Goal: Obtain resource: Download file/media

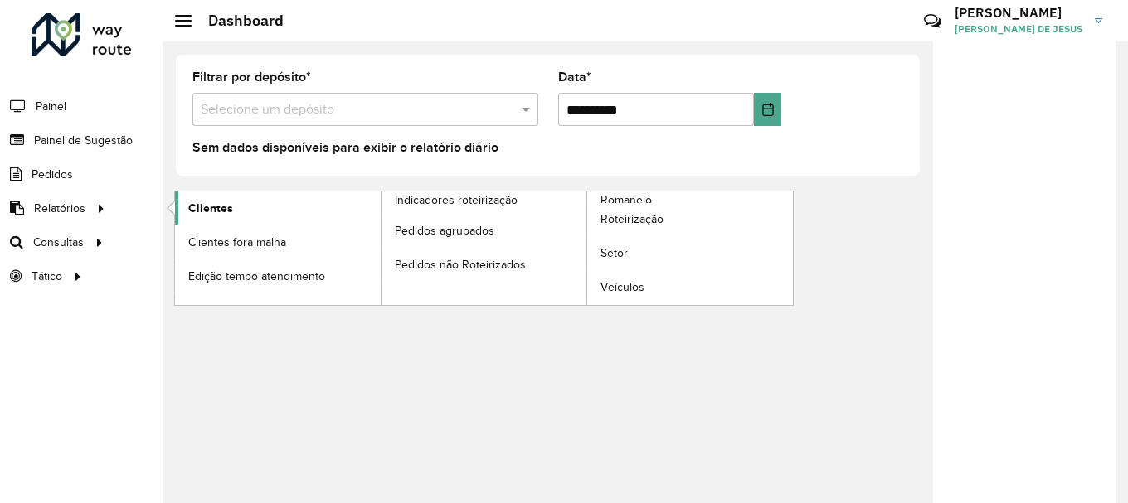
click at [192, 203] on span "Clientes" at bounding box center [210, 208] width 45 height 17
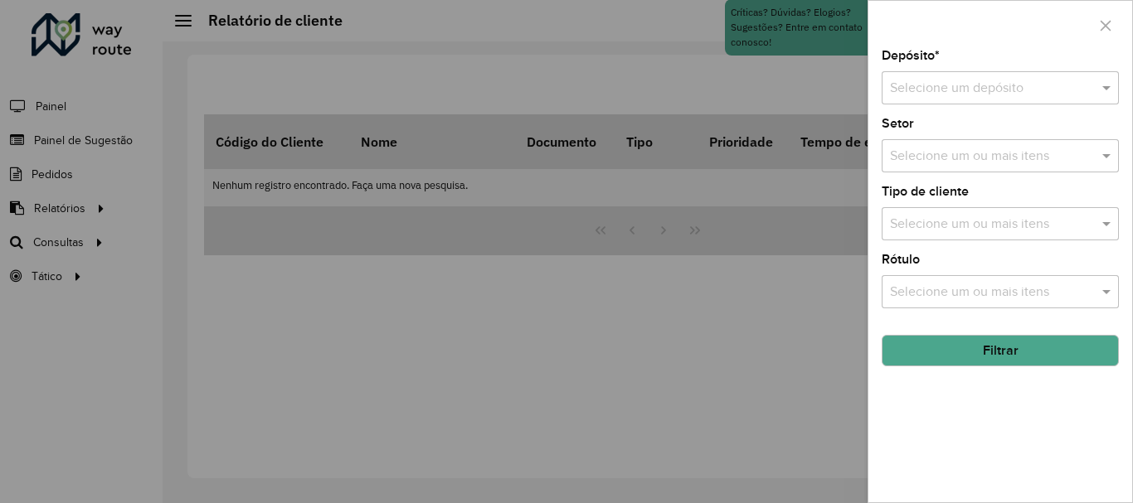
click at [902, 75] on div "Selecione um depósito" at bounding box center [1000, 87] width 237 height 33
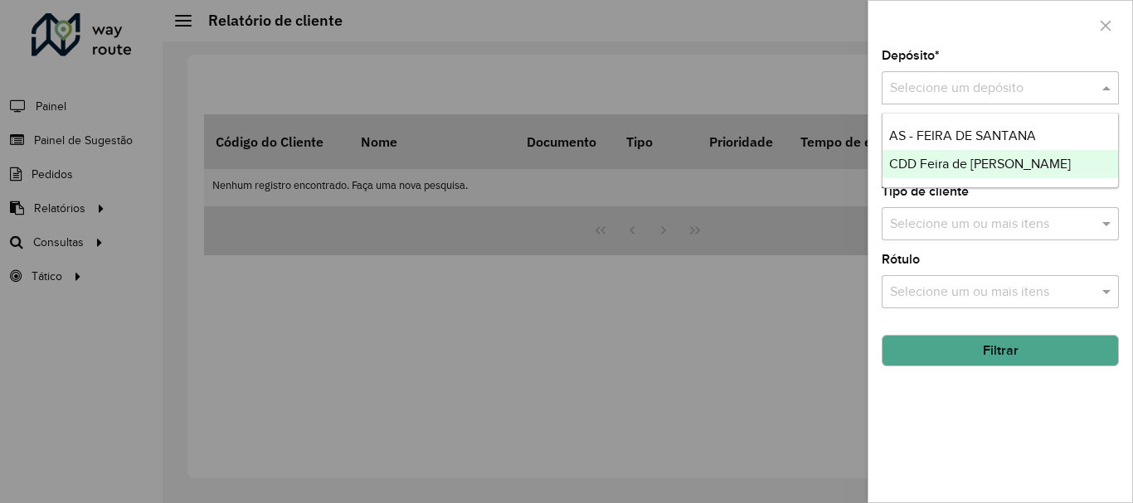
click at [928, 172] on div "CDD Feira de [PERSON_NAME]" at bounding box center [1000, 164] width 236 height 28
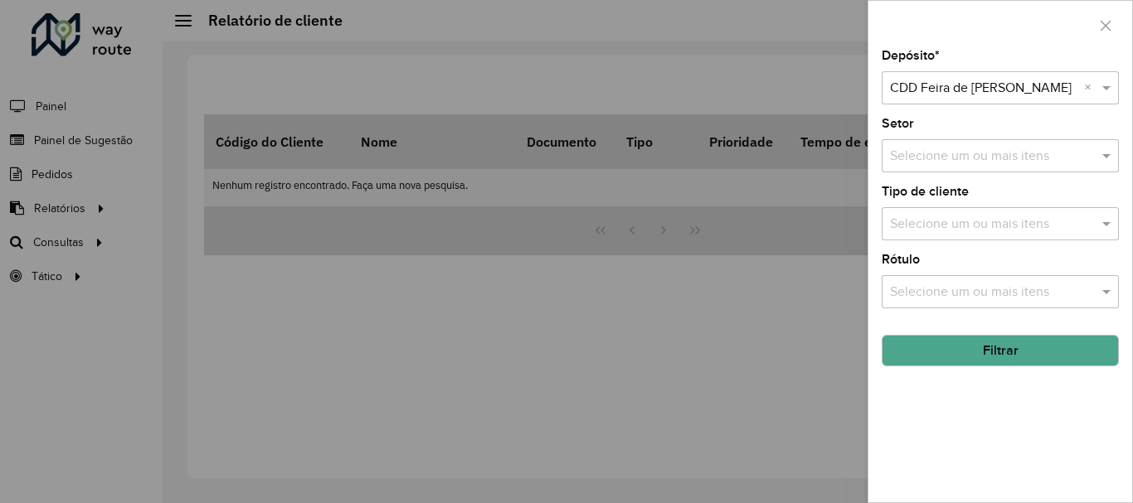
click at [974, 347] on button "Filtrar" at bounding box center [1000, 351] width 237 height 32
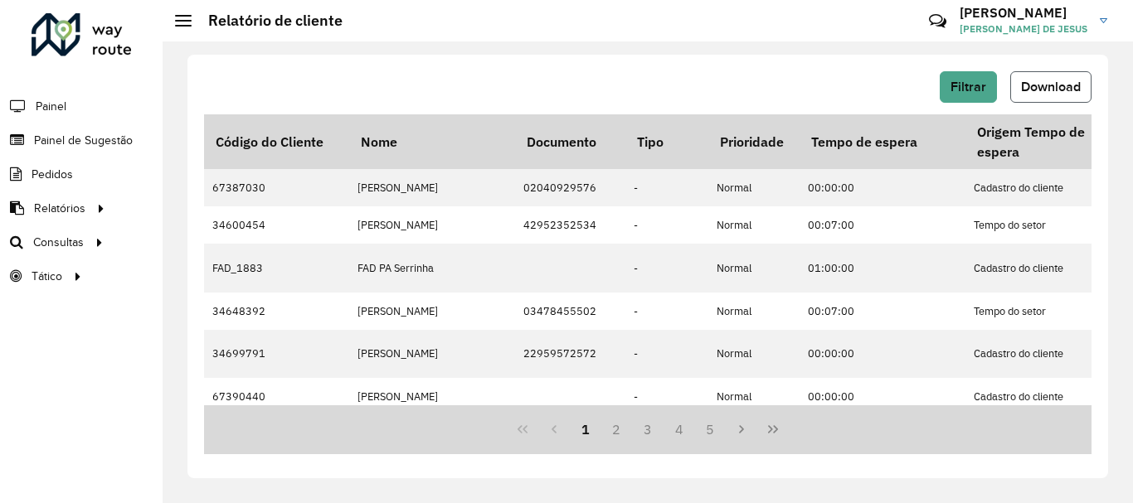
click at [1045, 83] on span "Download" at bounding box center [1051, 87] width 60 height 14
